Goal: Task Accomplishment & Management: Use online tool/utility

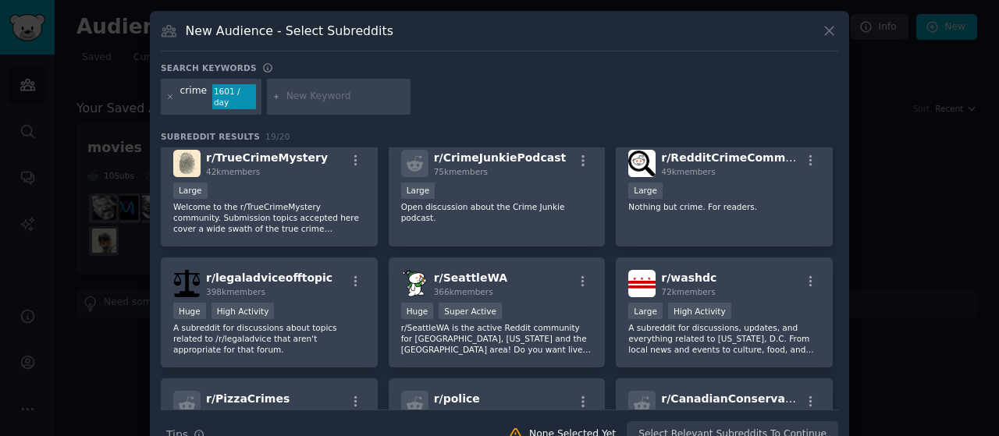
scroll to position [251, 0]
drag, startPoint x: 832, startPoint y: 297, endPoint x: 836, endPoint y: 280, distance: 17.6
click at [836, 280] on div "r/ crime 124k members Huge High Activity r/Crime is the front-page of criminal …" at bounding box center [500, 279] width 678 height 262
drag, startPoint x: 836, startPoint y: 280, endPoint x: 836, endPoint y: 307, distance: 26.5
click at [836, 307] on div "r/ crime 124k members Huge High Activity r/Crime is the front-page of criminal …" at bounding box center [500, 279] width 678 height 262
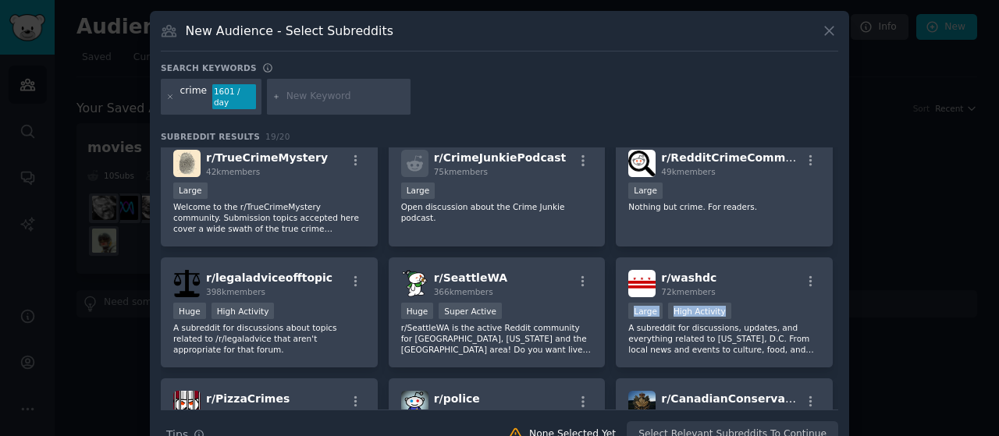
drag, startPoint x: 841, startPoint y: 250, endPoint x: 835, endPoint y: 237, distance: 13.6
click at [835, 237] on div "New Audience - Select Subreddits Search keywords crime 1601 / day Subreddit Res…" at bounding box center [499, 235] width 699 height 449
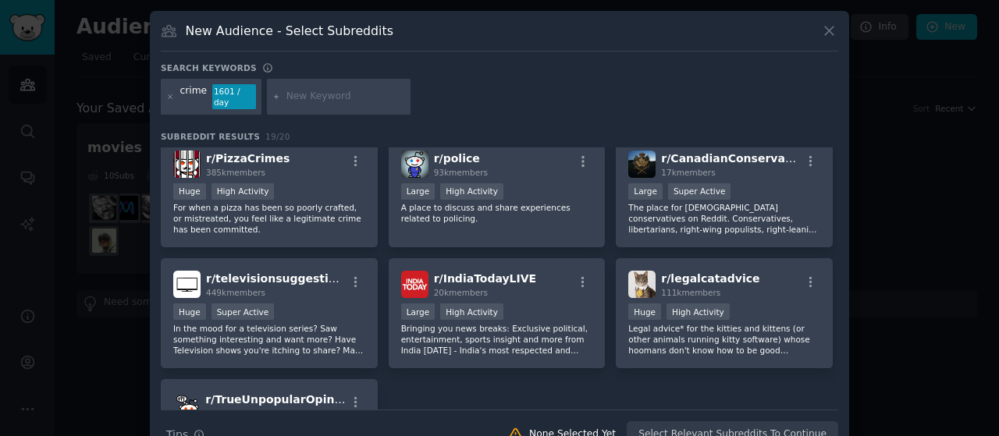
scroll to position [439, 0]
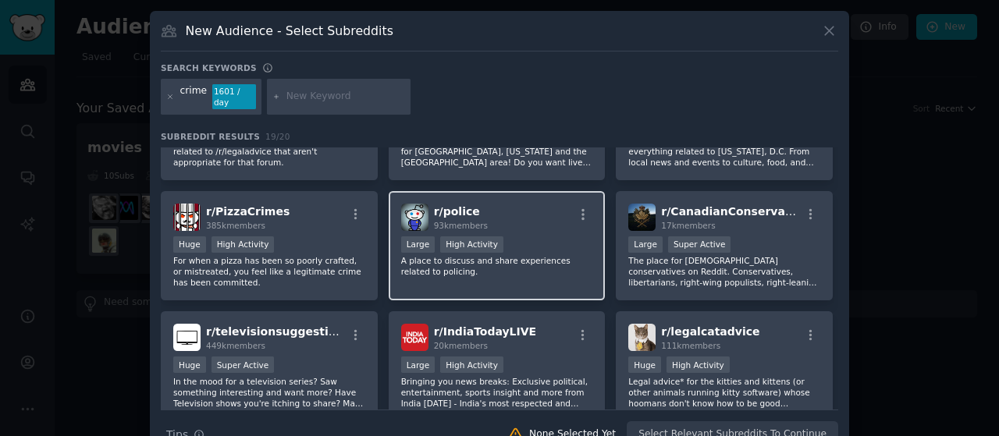
click at [511, 237] on div "Large High Activity" at bounding box center [497, 247] width 192 height 20
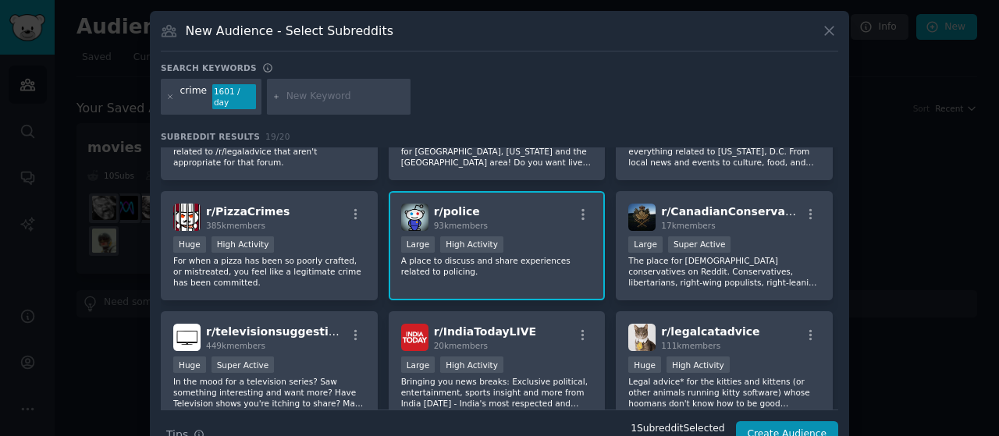
click at [511, 237] on div "Large High Activity" at bounding box center [497, 247] width 192 height 20
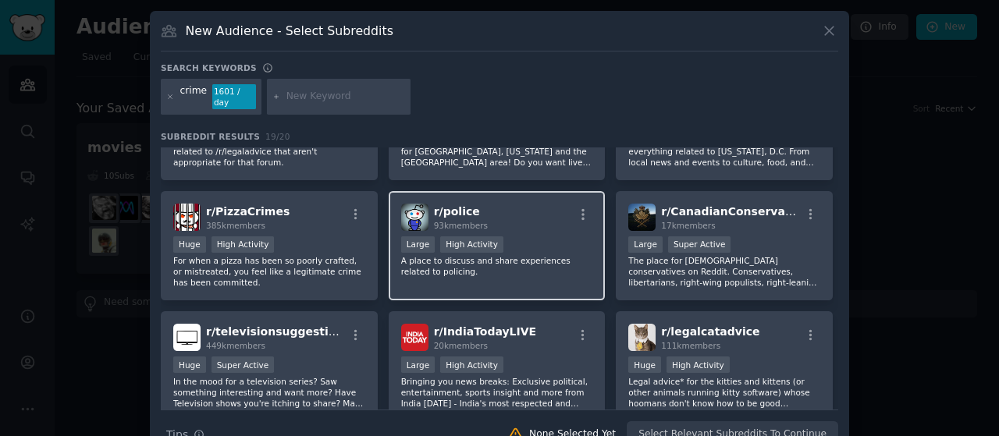
click at [511, 237] on div "Large High Activity" at bounding box center [497, 247] width 192 height 20
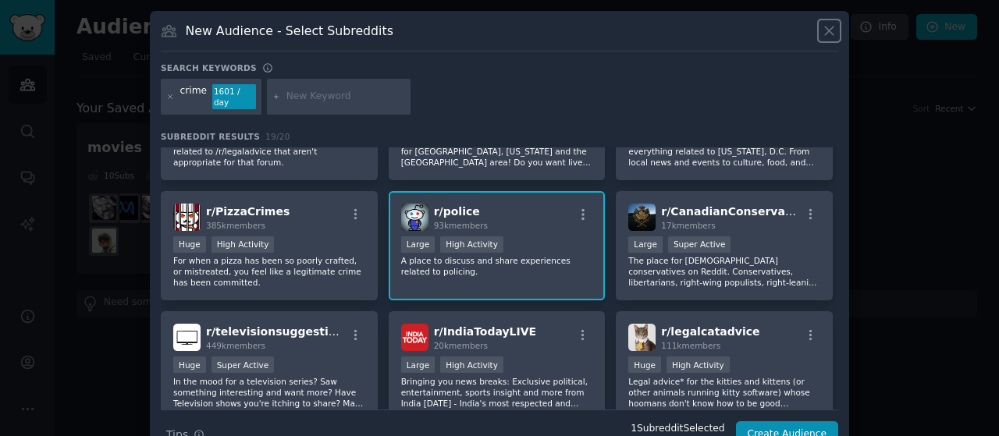
click at [825, 32] on icon at bounding box center [829, 31] width 9 height 9
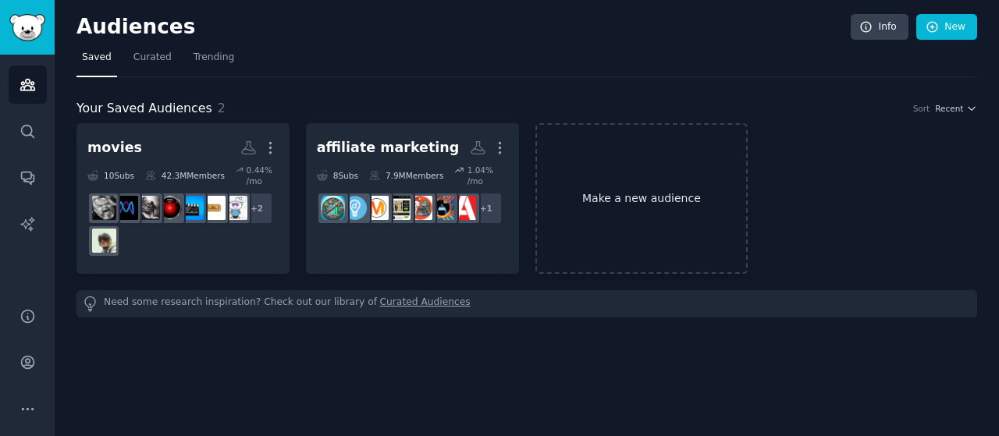
click at [646, 198] on link "Make a new audience" at bounding box center [642, 198] width 213 height 151
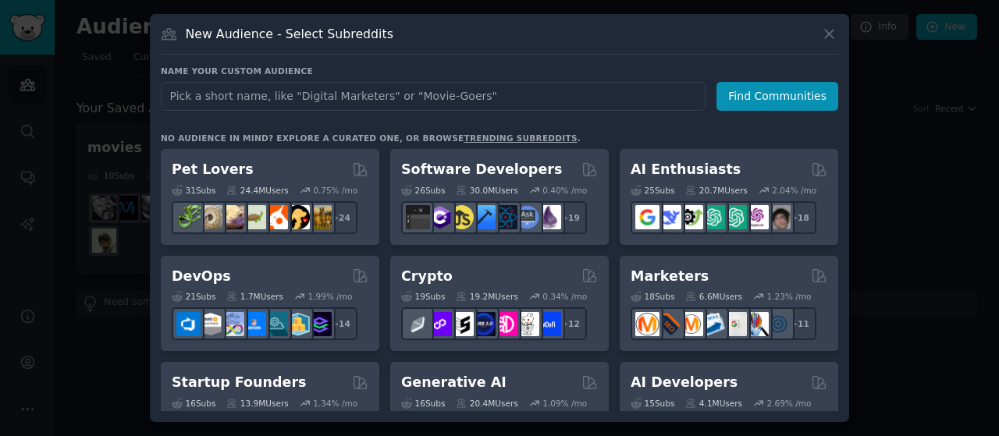
click at [512, 91] on input "text" at bounding box center [433, 96] width 545 height 29
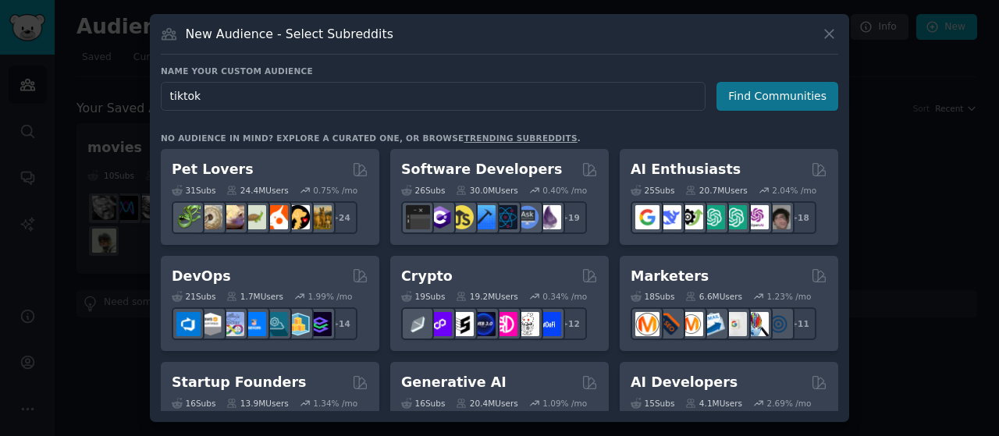
type input "tiktok"
click at [787, 91] on button "Find Communities" at bounding box center [778, 96] width 122 height 29
